Goal: Register for event/course

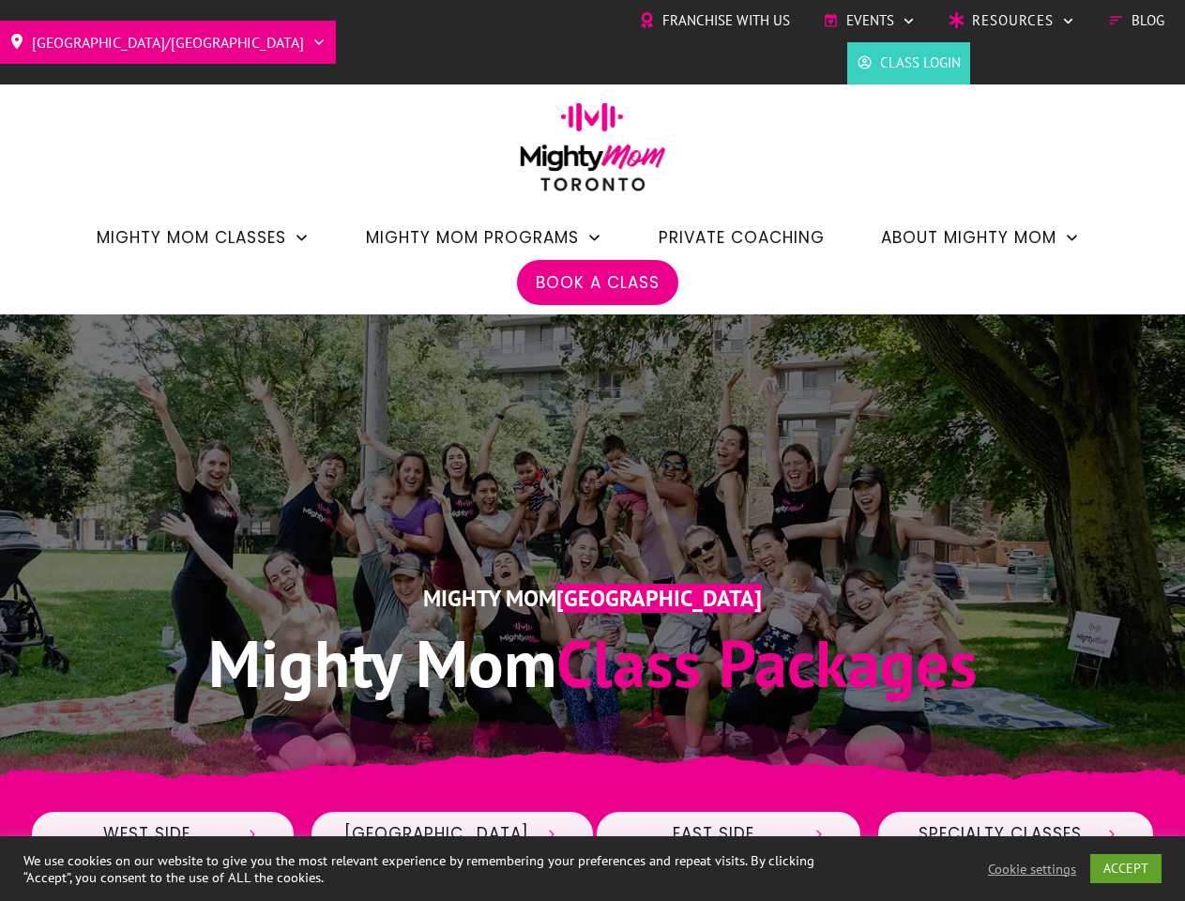
click at [592, 450] on div "Mighty Mom Toronto Mighty Mom Class Packages" at bounding box center [593, 552] width 1126 height 345
click at [869, 21] on span "Events" at bounding box center [870, 21] width 48 height 28
click at [1127, 868] on link "ACCEPT" at bounding box center [1125, 868] width 71 height 29
